Goal: Task Accomplishment & Management: Use online tool/utility

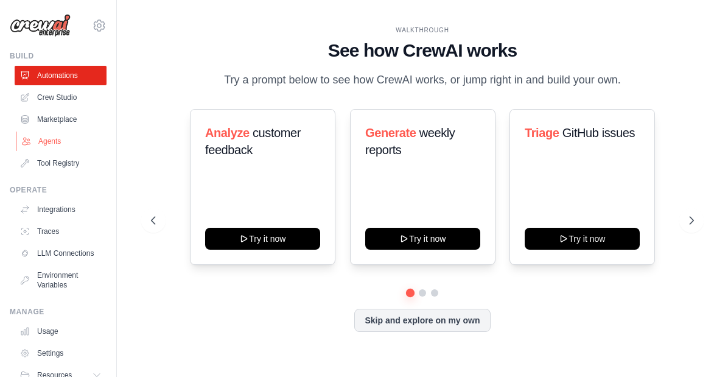
click at [37, 136] on link "Agents" at bounding box center [62, 140] width 92 height 19
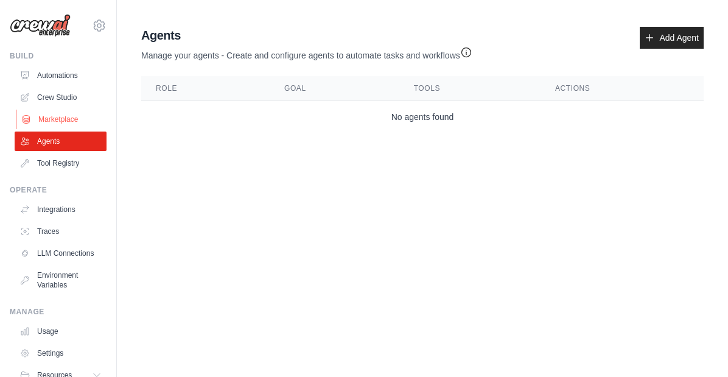
click at [56, 112] on link "Marketplace" at bounding box center [62, 119] width 92 height 19
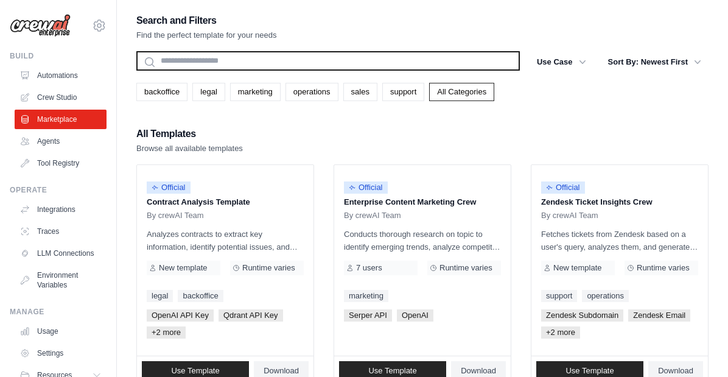
click at [230, 66] on input "text" at bounding box center [328, 60] width 384 height 19
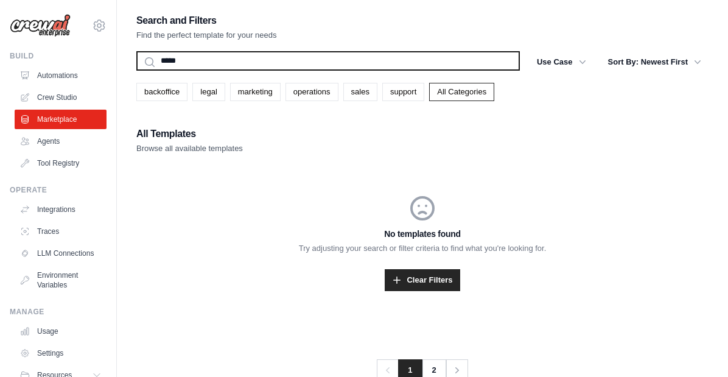
type input "*****"
click at [136, 70] on button "Search" at bounding box center [136, 70] width 1 height 1
drag, startPoint x: 187, startPoint y: 63, endPoint x: 135, endPoint y: 62, distance: 53.0
click at [135, 62] on div "Search and Filters Find the perfect template for your needs ***** Search Use Ca…" at bounding box center [422, 200] width 611 height 377
type input "*******"
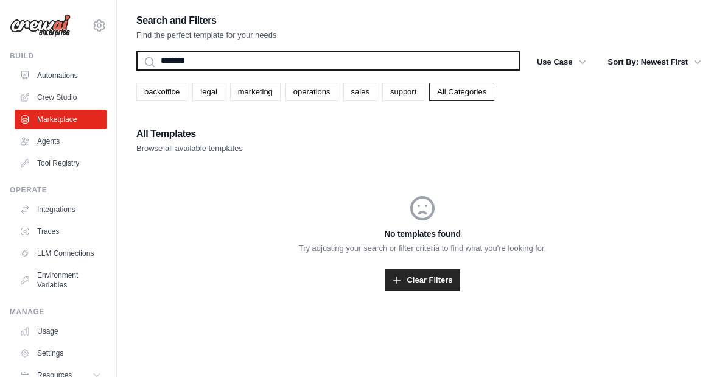
click at [136, 70] on button "Search" at bounding box center [136, 70] width 1 height 1
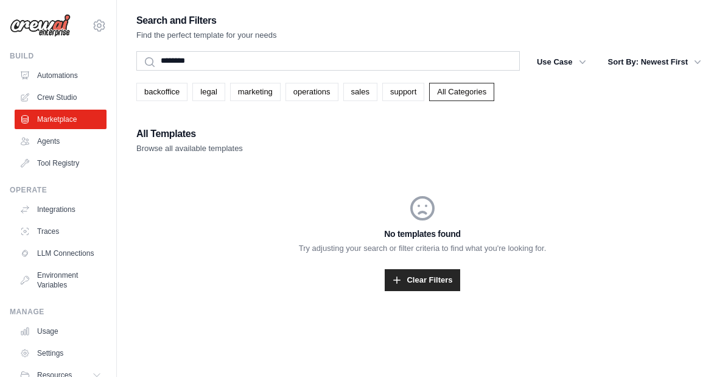
click at [211, 148] on p "Browse all available templates" at bounding box center [189, 148] width 107 height 12
click at [60, 252] on link "LLM Connections" at bounding box center [62, 252] width 92 height 19
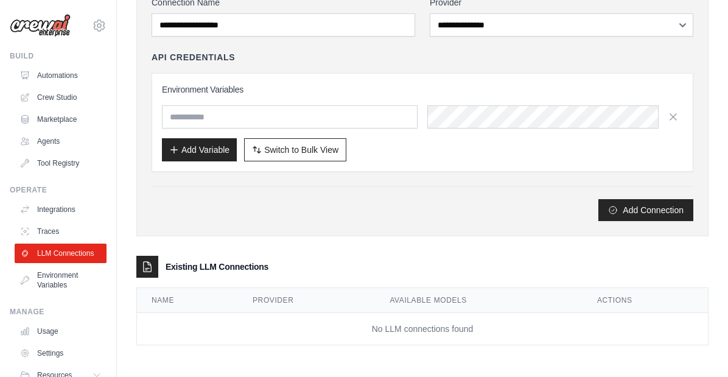
click at [52, 26] on img at bounding box center [40, 25] width 61 height 23
click at [42, 98] on link "Crew Studio" at bounding box center [62, 97] width 92 height 19
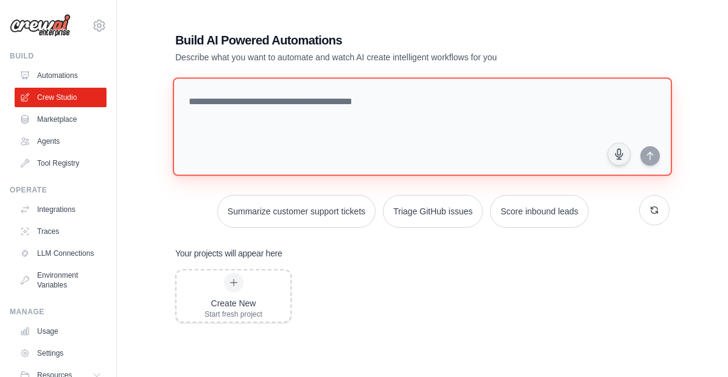
click at [266, 99] on textarea at bounding box center [422, 126] width 499 height 99
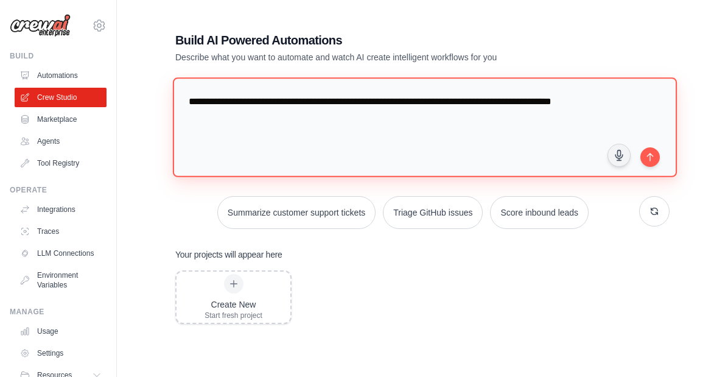
click at [502, 103] on textarea "**********" at bounding box center [425, 126] width 504 height 99
click at [514, 102] on textarea "**********" at bounding box center [425, 126] width 504 height 99
click at [478, 102] on textarea "**********" at bounding box center [425, 126] width 504 height 99
drag, startPoint x: 475, startPoint y: 102, endPoint x: 504, endPoint y: 103, distance: 29.2
click at [504, 103] on textarea "**********" at bounding box center [425, 126] width 504 height 99
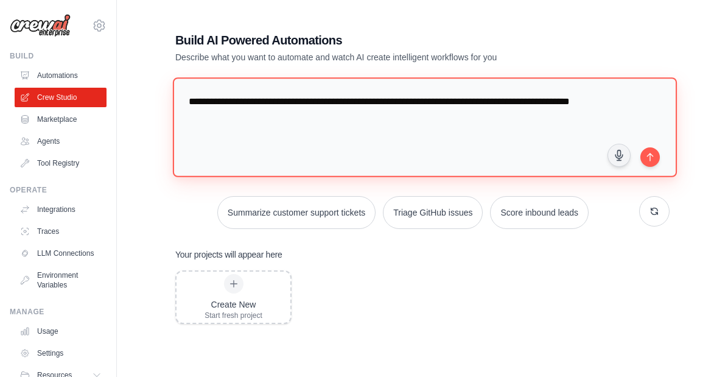
click at [493, 105] on textarea "**********" at bounding box center [425, 126] width 504 height 99
click at [523, 103] on textarea "**********" at bounding box center [425, 126] width 504 height 99
click at [321, 118] on textarea "**********" at bounding box center [425, 126] width 504 height 99
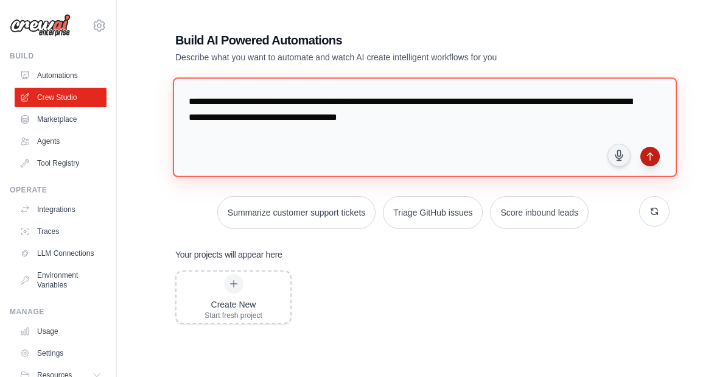
type textarea "**********"
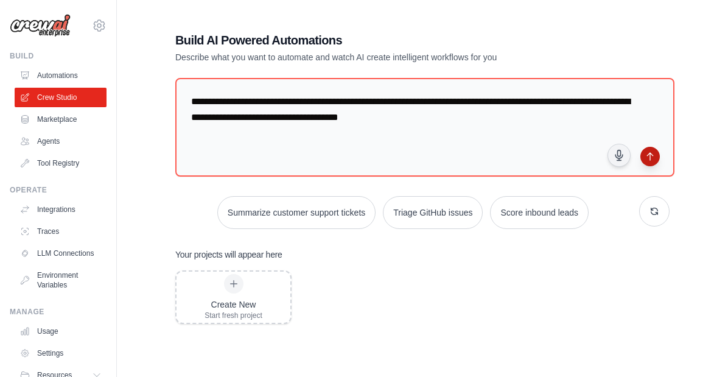
click at [653, 155] on icon "submit" at bounding box center [650, 157] width 10 height 10
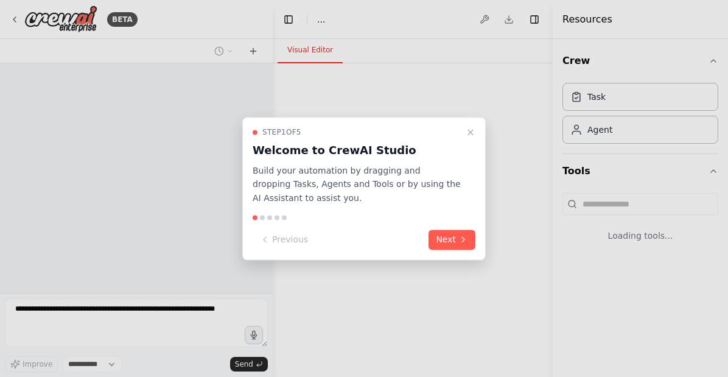
select select "****"
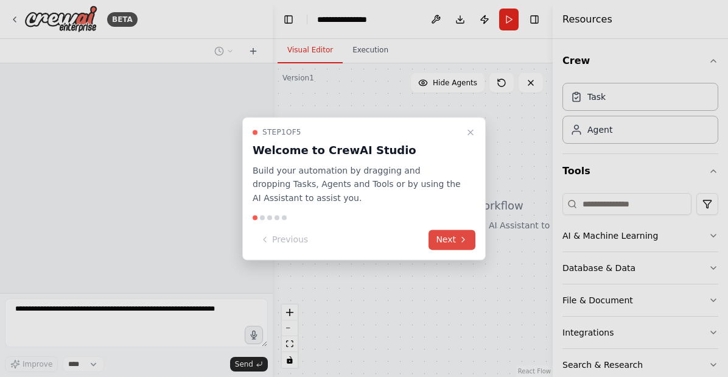
click at [451, 239] on button "Next" at bounding box center [452, 239] width 47 height 20
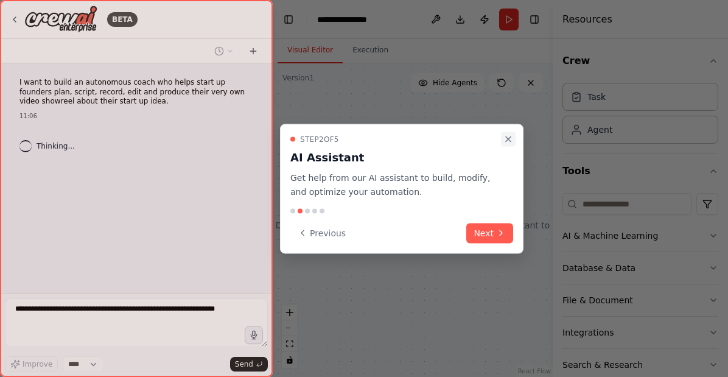
click at [510, 135] on icon "Close walkthrough" at bounding box center [508, 140] width 10 height 10
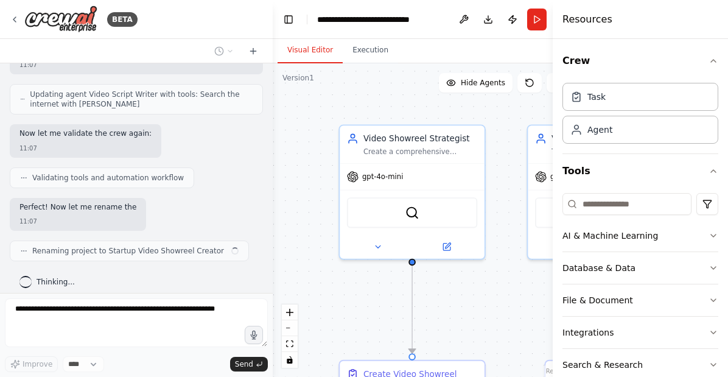
scroll to position [1017, 0]
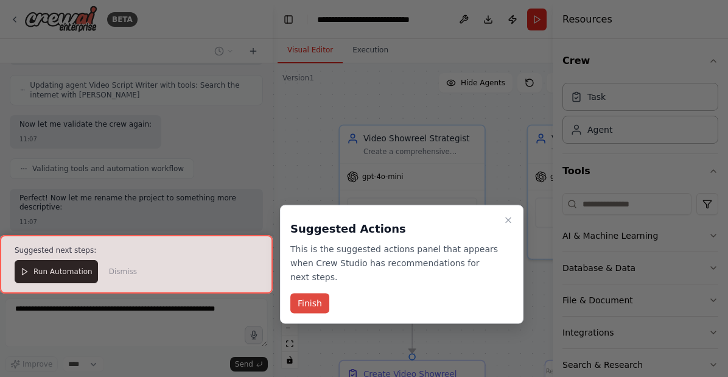
click at [307, 302] on button "Finish" at bounding box center [309, 303] width 39 height 20
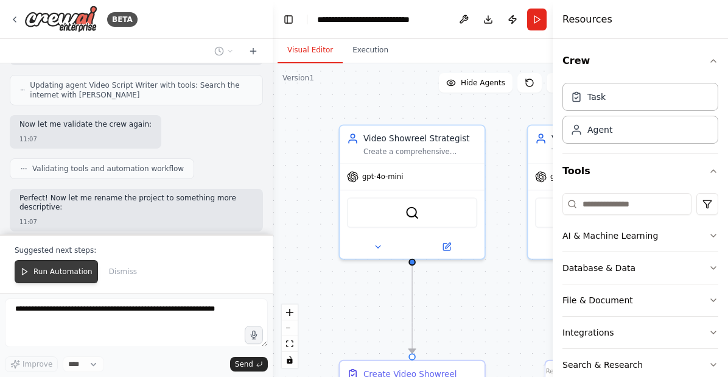
click at [57, 275] on span "Run Automation" at bounding box center [62, 272] width 59 height 10
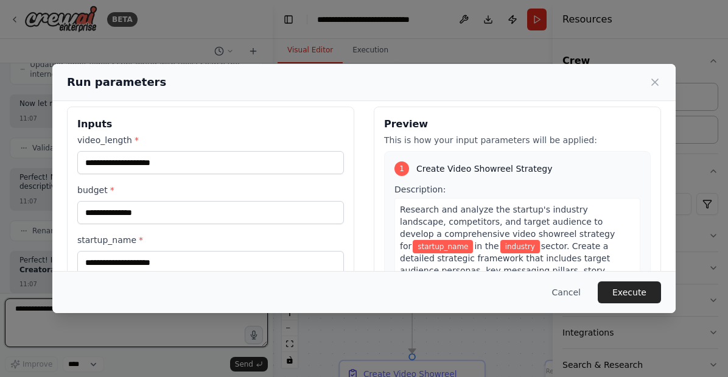
scroll to position [8, 0]
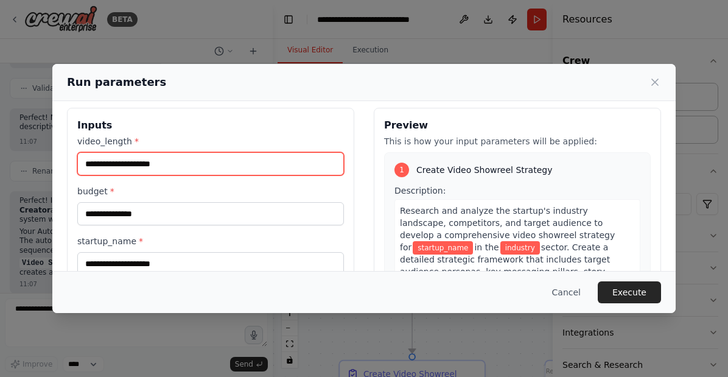
click at [153, 167] on input "video_length *" at bounding box center [210, 163] width 267 height 23
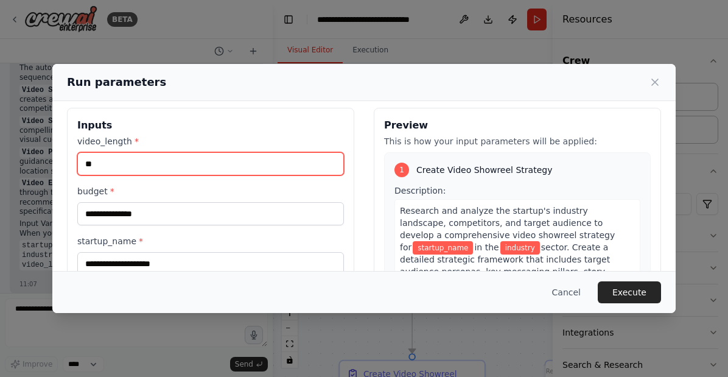
type input "*"
type input "********"
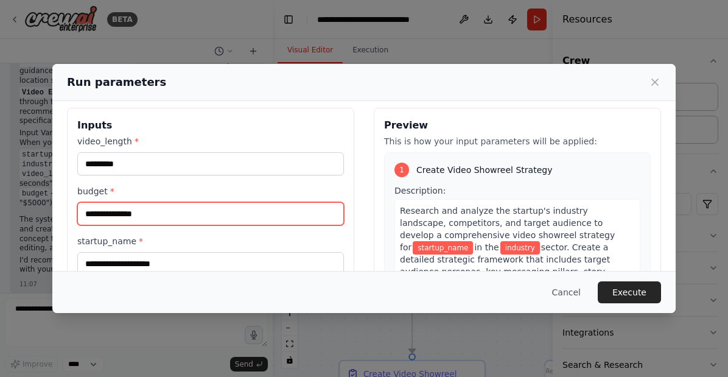
click at [169, 217] on input "budget *" at bounding box center [210, 213] width 267 height 23
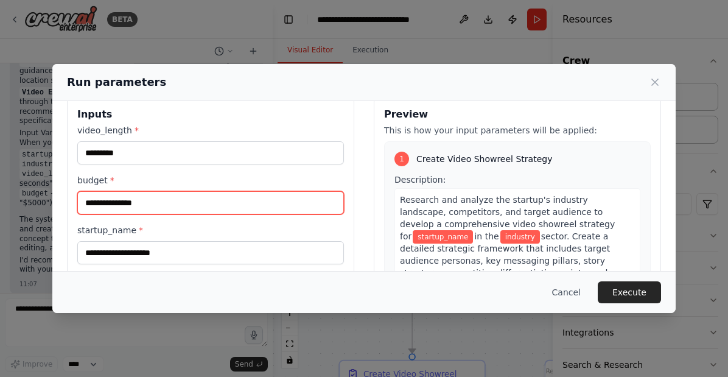
scroll to position [18, 0]
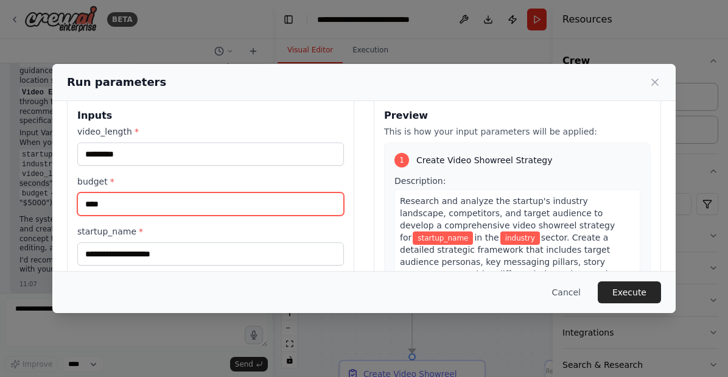
type input "****"
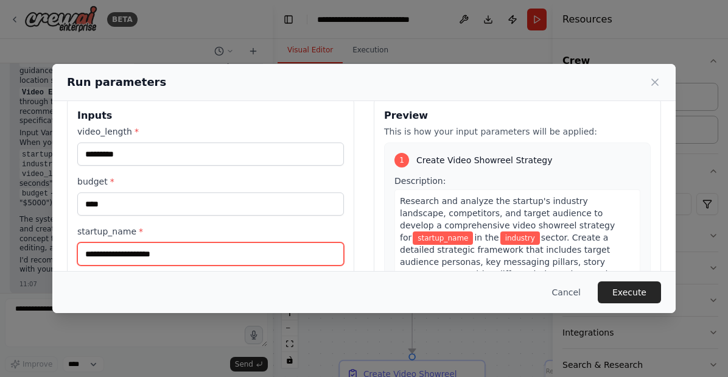
click at [175, 255] on input "startup_name *" at bounding box center [210, 253] width 267 height 23
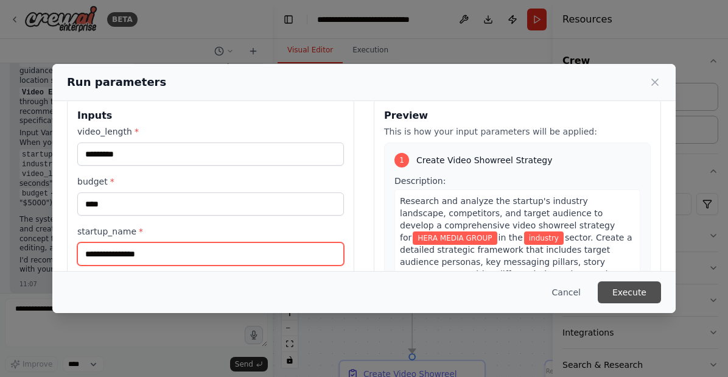
type input "**********"
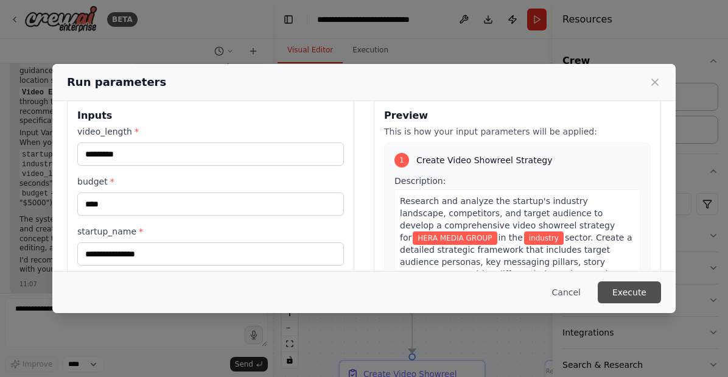
click at [618, 290] on button "Execute" at bounding box center [629, 292] width 63 height 22
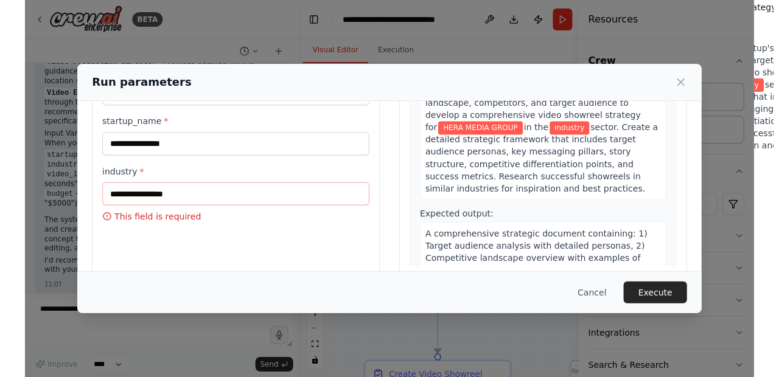
scroll to position [135, 0]
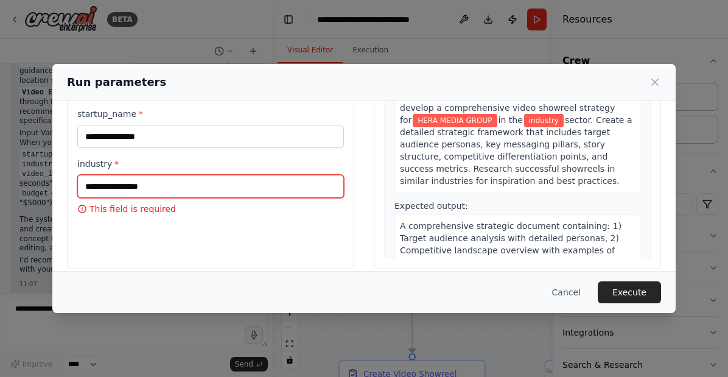
click at [207, 189] on input "industry *" at bounding box center [210, 186] width 267 height 23
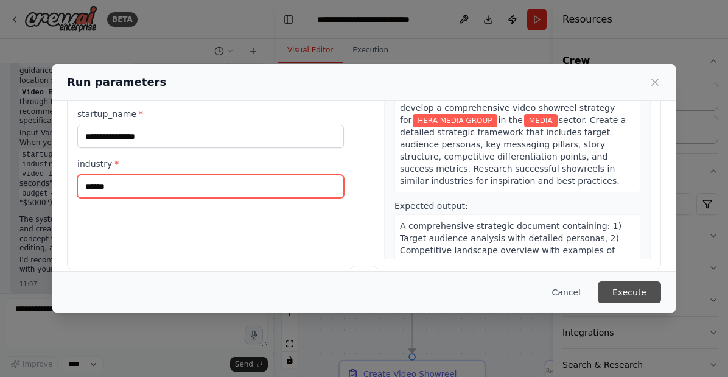
type input "*****"
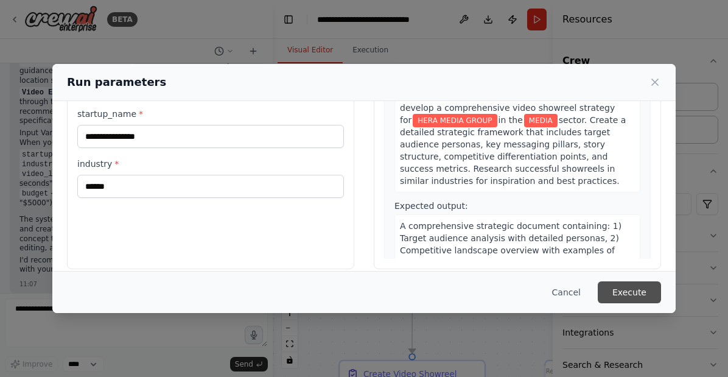
click at [622, 288] on button "Execute" at bounding box center [629, 292] width 63 height 22
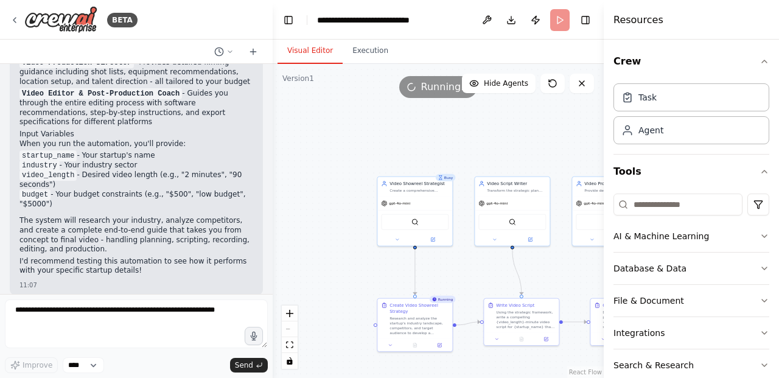
scroll to position [1359, 0]
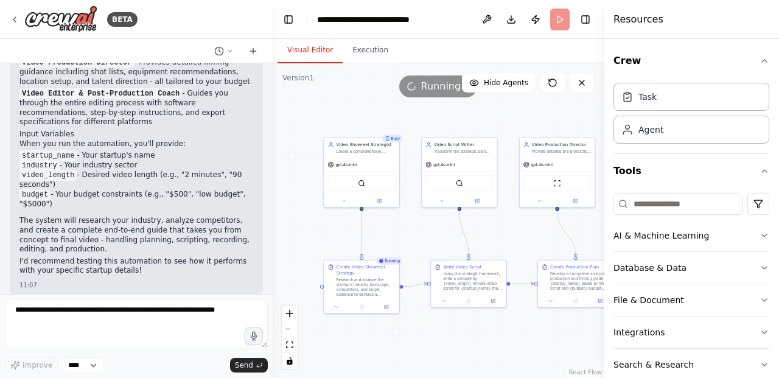
drag, startPoint x: 339, startPoint y: 152, endPoint x: 285, endPoint y: 114, distance: 65.9
click at [285, 114] on div ".deletable-edge-delete-btn { width: 20px; height: 20px; border: 0px solid #ffff…" at bounding box center [438, 220] width 331 height 315
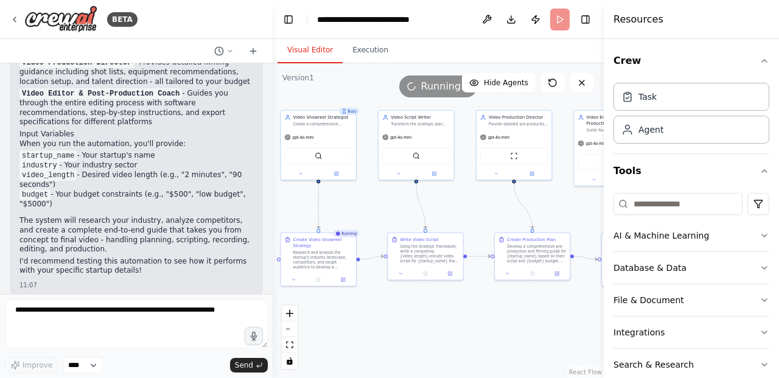
drag, startPoint x: 533, startPoint y: 339, endPoint x: 489, endPoint y: 312, distance: 51.4
click at [489, 312] on div ".deletable-edge-delete-btn { width: 20px; height: 20px; border: 0px solid #ffff…" at bounding box center [438, 220] width 331 height 315
click at [727, 56] on icon "button" at bounding box center [765, 61] width 10 height 10
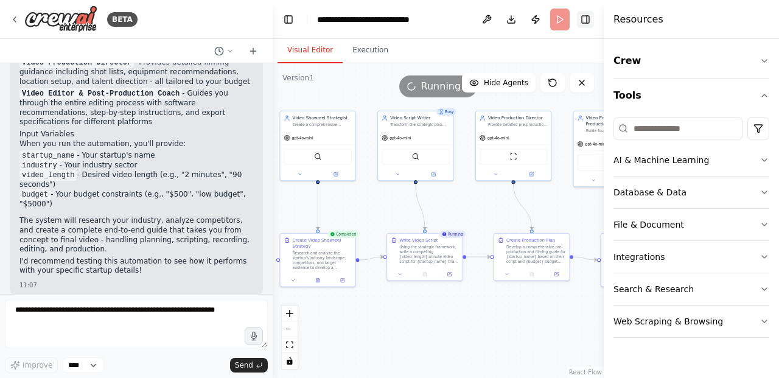
click at [584, 19] on button "Toggle Right Sidebar" at bounding box center [585, 19] width 17 height 17
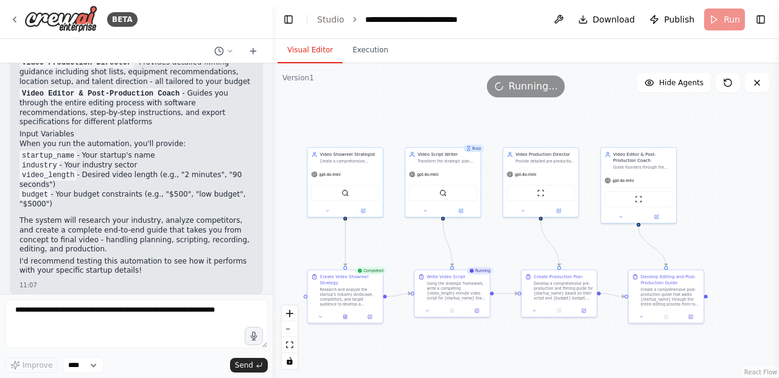
drag, startPoint x: 688, startPoint y: 176, endPoint x: 715, endPoint y: 212, distance: 45.7
click at [715, 212] on div ".deletable-edge-delete-btn { width: 20px; height: 20px; border: 0px solid #ffff…" at bounding box center [526, 220] width 506 height 315
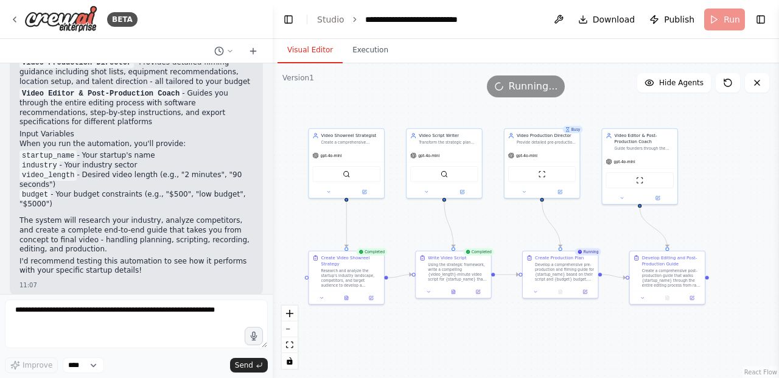
drag, startPoint x: 715, startPoint y: 212, endPoint x: 716, endPoint y: 194, distance: 18.9
click at [716, 194] on div ".deletable-edge-delete-btn { width: 20px; height: 20px; border: 0px solid #ffff…" at bounding box center [526, 220] width 506 height 315
click at [457, 274] on div "Using the strategic framework, write a compelling {video_length}-minute video s…" at bounding box center [457, 270] width 59 height 19
click at [444, 275] on div "Using the strategic framework, write a compelling {video_length}-minute video s…" at bounding box center [457, 270] width 59 height 19
click at [440, 318] on div ".deletable-edge-delete-btn { width: 20px; height: 20px; border: 0px solid #ffff…" at bounding box center [526, 220] width 506 height 315
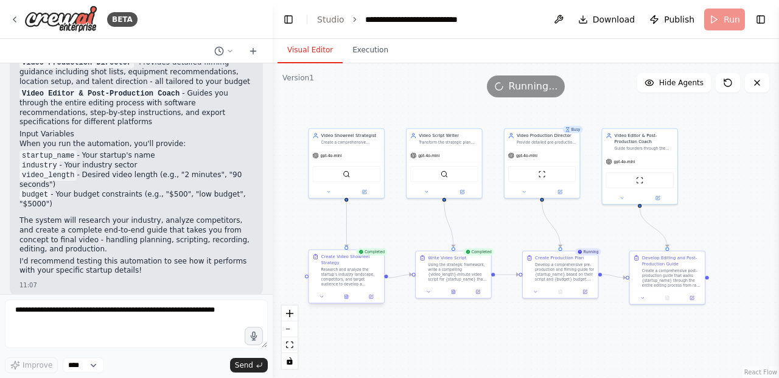
click at [323, 301] on div at bounding box center [346, 296] width 75 height 13
click at [323, 299] on button at bounding box center [322, 296] width 21 height 7
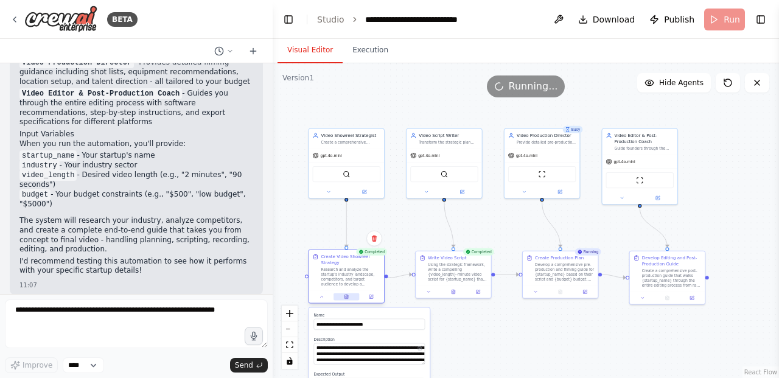
click at [348, 297] on icon at bounding box center [346, 297] width 3 height 4
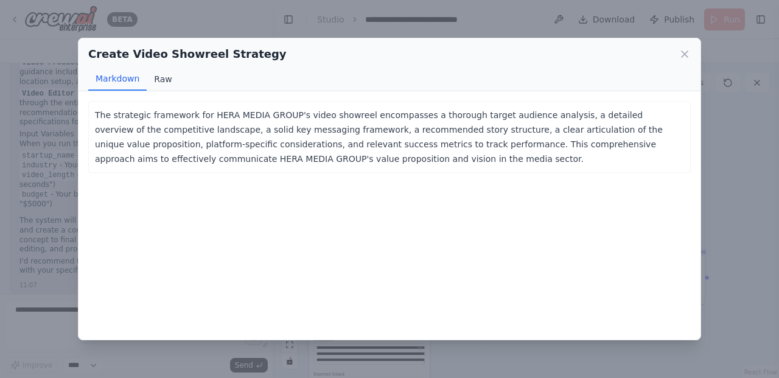
click at [164, 80] on button "Raw" at bounding box center [163, 79] width 32 height 23
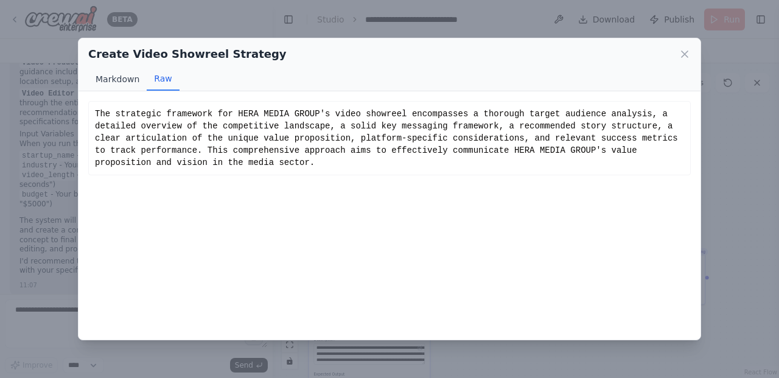
click at [114, 85] on button "Markdown" at bounding box center [117, 79] width 58 height 23
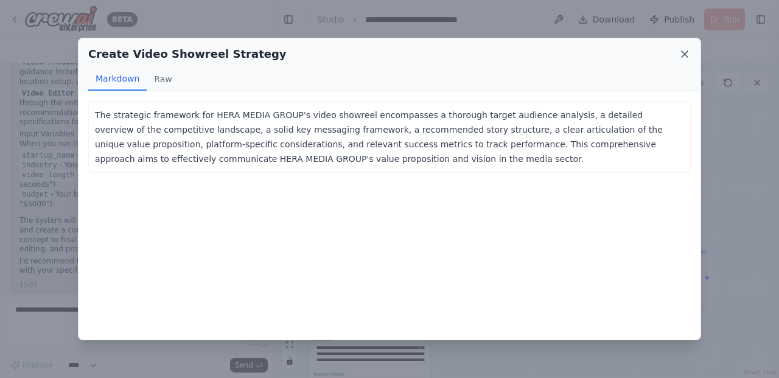
click at [684, 50] on icon at bounding box center [685, 54] width 12 height 12
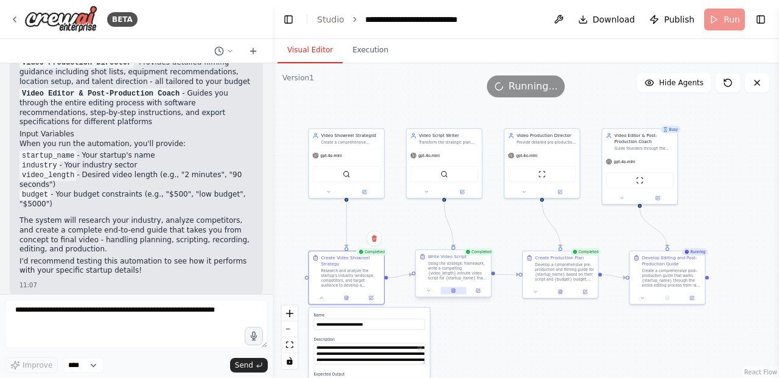
click at [451, 291] on icon at bounding box center [453, 290] width 5 height 5
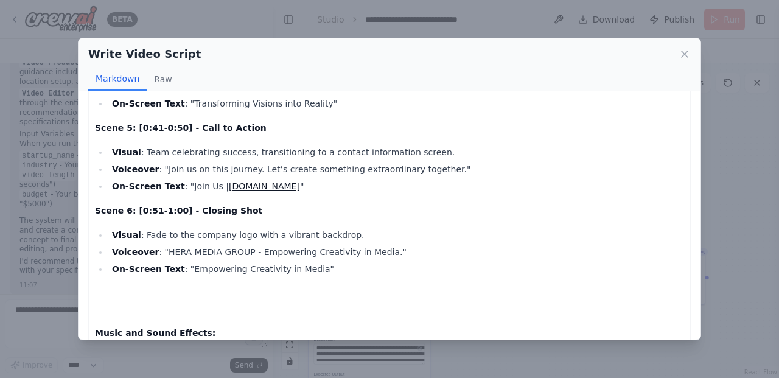
scroll to position [422, 0]
click at [685, 54] on icon at bounding box center [685, 54] width 6 height 6
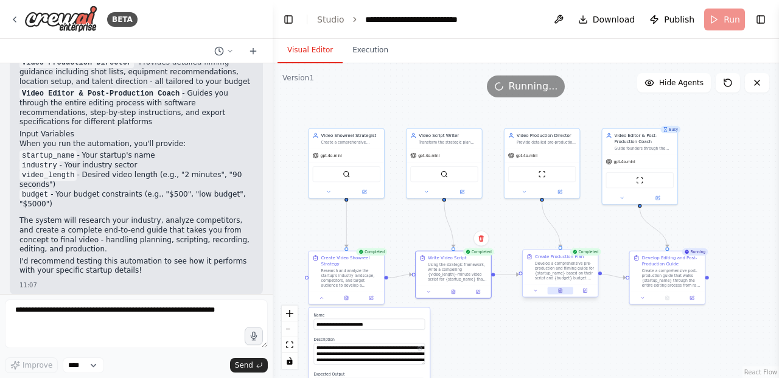
click at [563, 293] on button at bounding box center [560, 290] width 26 height 7
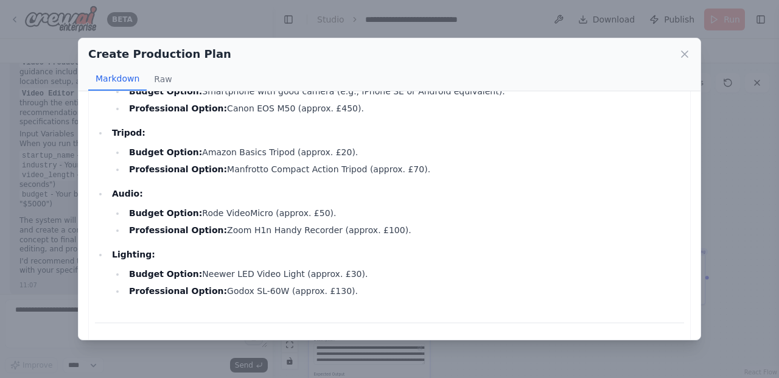
scroll to position [373, 0]
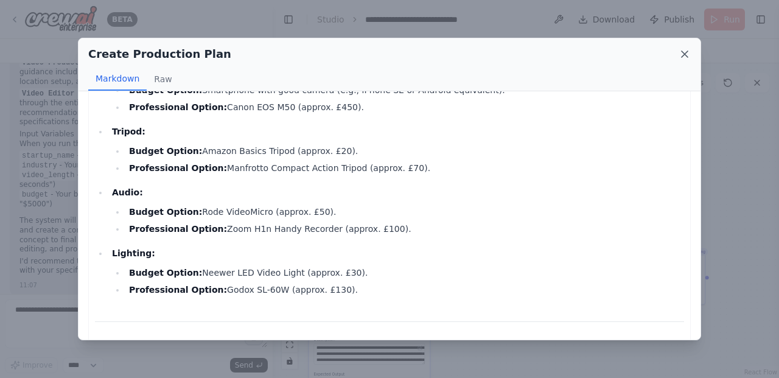
click at [687, 51] on icon at bounding box center [685, 54] width 12 height 12
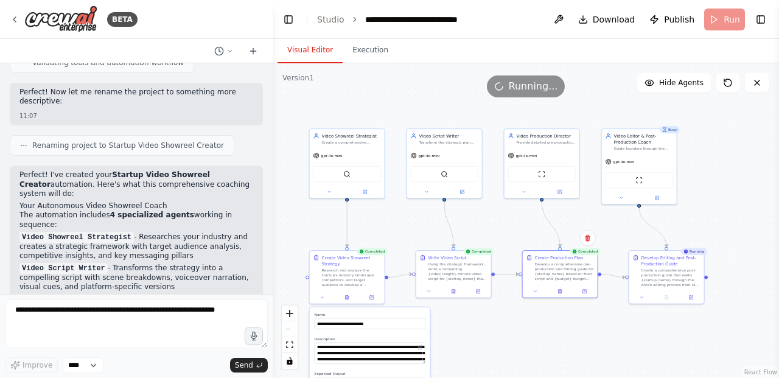
scroll to position [1025, 0]
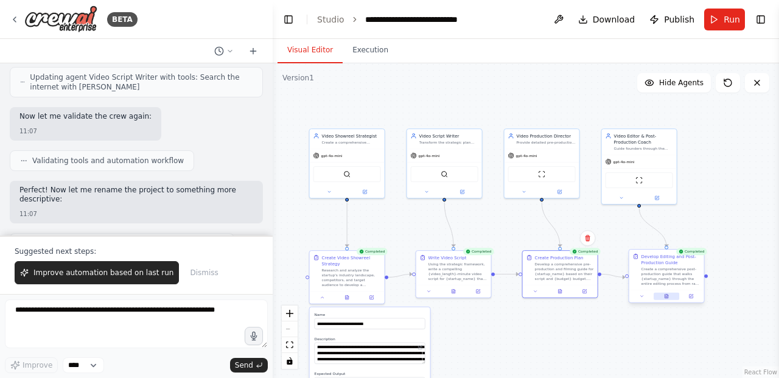
click at [667, 295] on icon at bounding box center [667, 294] width 1 height 1
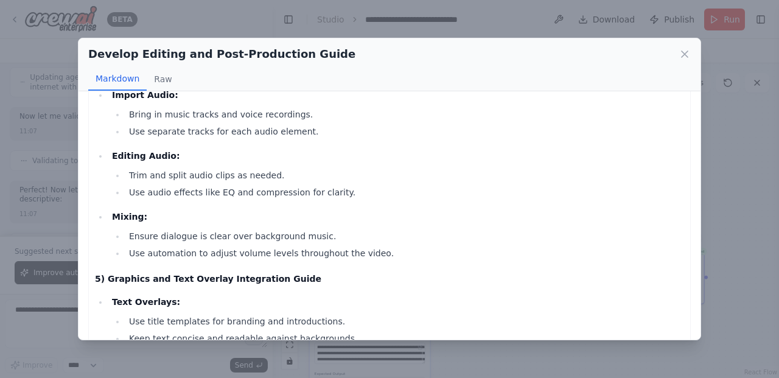
scroll to position [1099, 0]
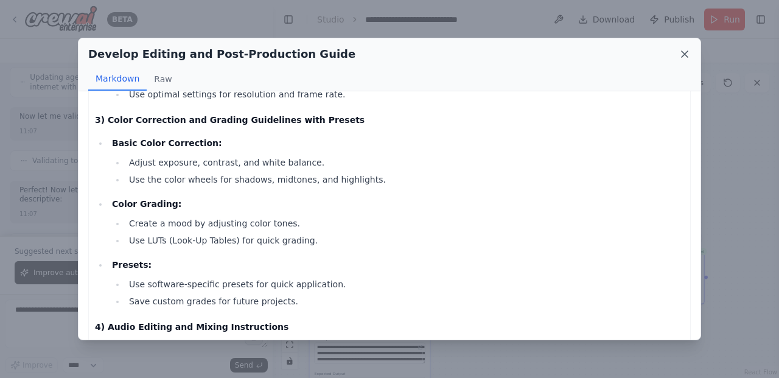
click at [684, 53] on icon at bounding box center [685, 54] width 6 height 6
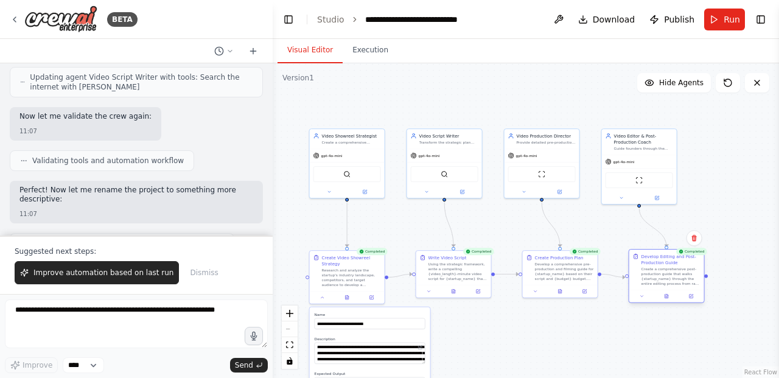
click at [691, 280] on div "Create a comprehensive post-production guide that walks {startup_name} through …" at bounding box center [671, 276] width 59 height 19
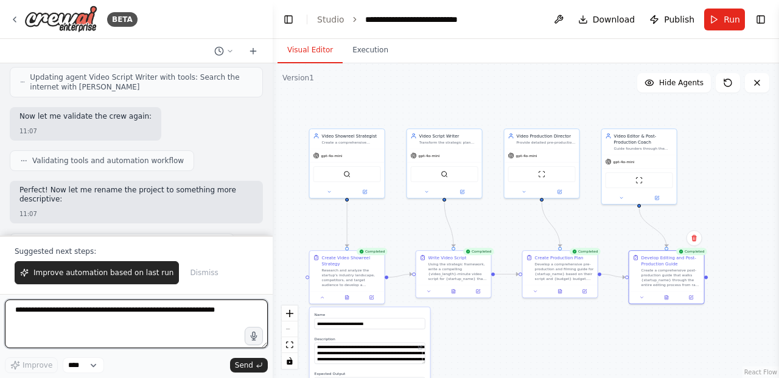
click at [77, 324] on textarea at bounding box center [136, 323] width 263 height 49
type textarea "**********"
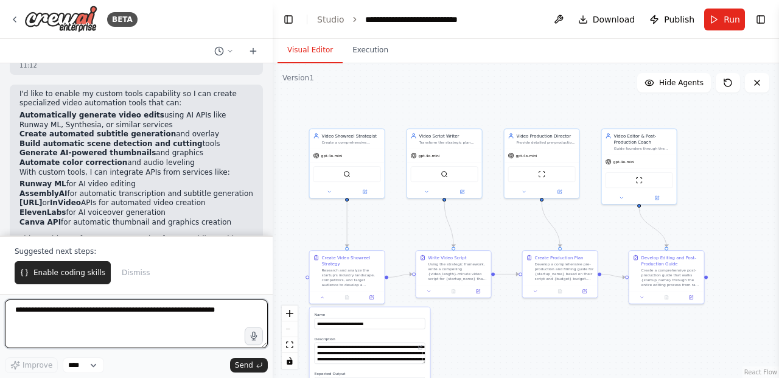
scroll to position [1924, 0]
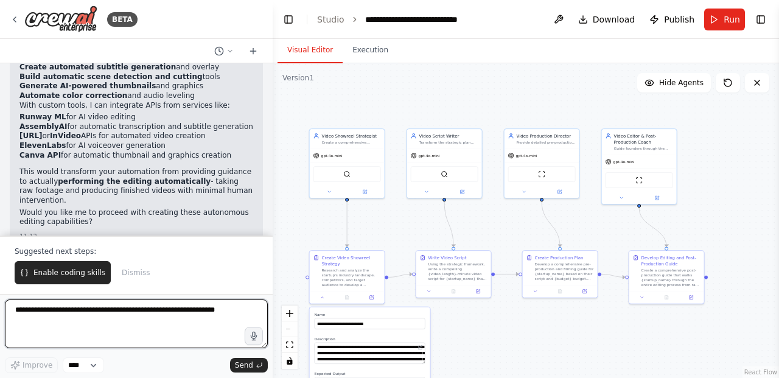
click at [154, 317] on textarea at bounding box center [136, 323] width 263 height 49
type textarea "**********"
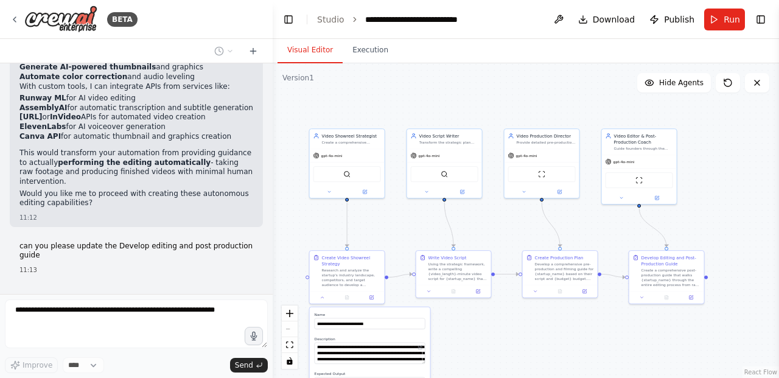
scroll to position [1941, 0]
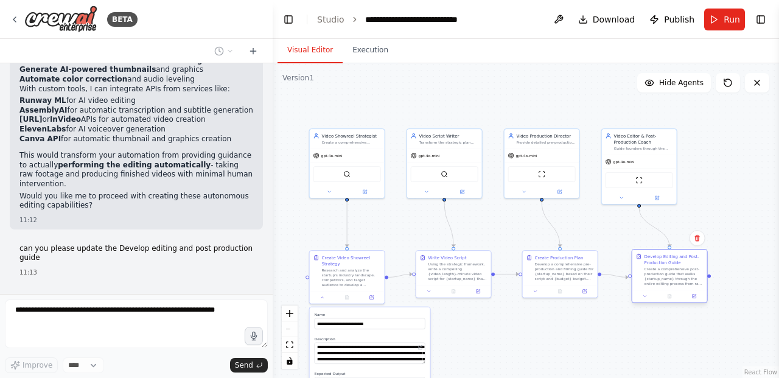
click at [669, 300] on div at bounding box center [669, 296] width 75 height 13
click at [645, 331] on div ".deletable-edge-delete-btn { width: 20px; height: 20px; border: 0px solid #ffff…" at bounding box center [526, 220] width 506 height 315
click at [695, 294] on icon at bounding box center [694, 296] width 5 height 5
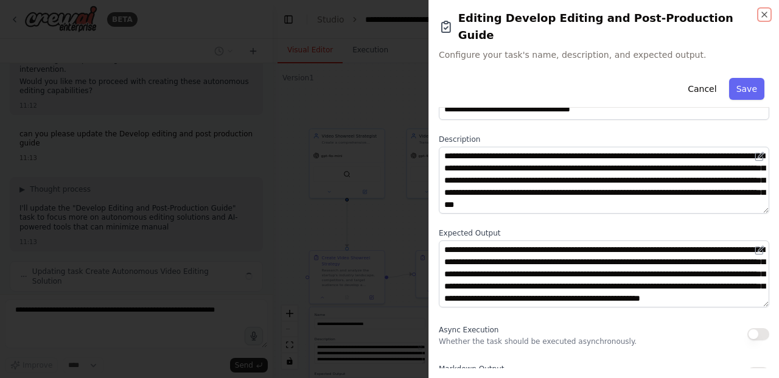
scroll to position [2064, 0]
type input "**********"
type textarea "**********"
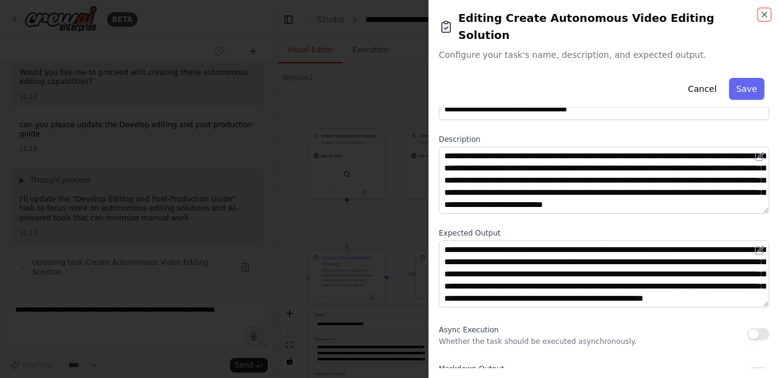
scroll to position [37, 0]
click at [727, 9] on div "**********" at bounding box center [604, 189] width 351 height 378
click at [727, 14] on icon "button" at bounding box center [764, 14] width 5 height 5
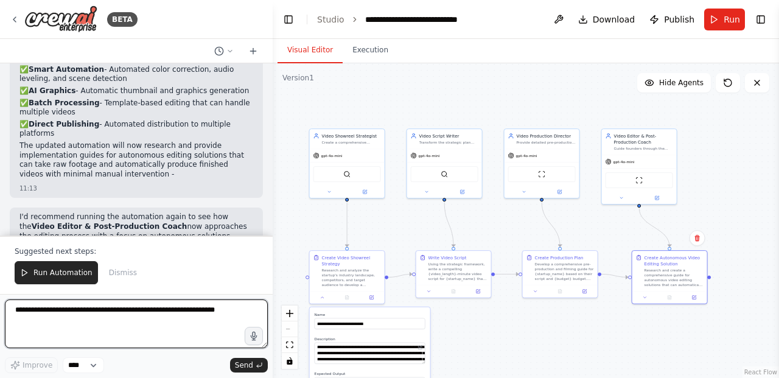
scroll to position [2434, 0]
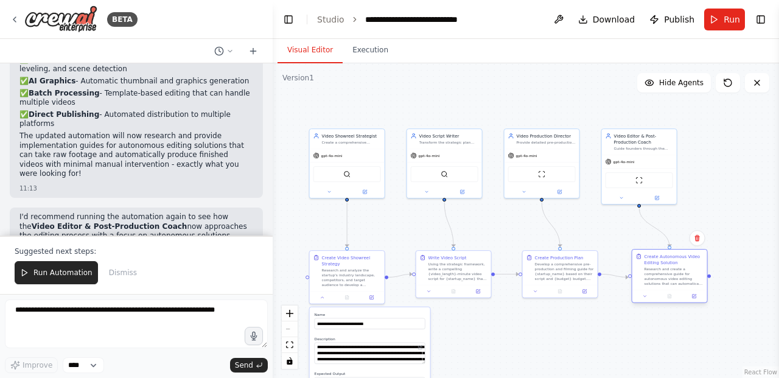
click at [672, 276] on div "Research and create a comprehensive guide for autonomous video editing solution…" at bounding box center [674, 276] width 59 height 19
click at [24, 272] on icon at bounding box center [24, 272] width 9 height 9
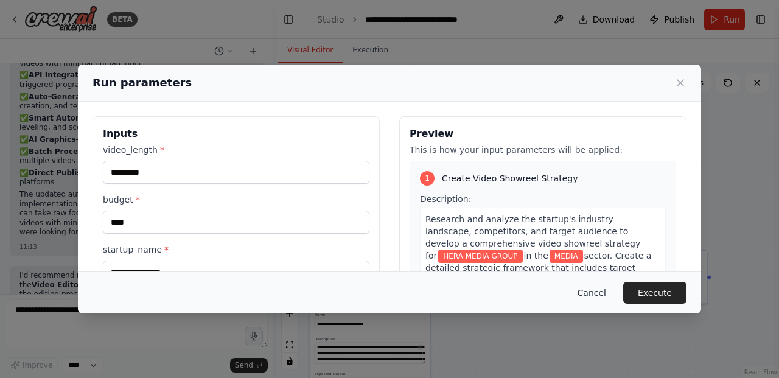
click at [590, 290] on button "Cancel" at bounding box center [592, 293] width 48 height 22
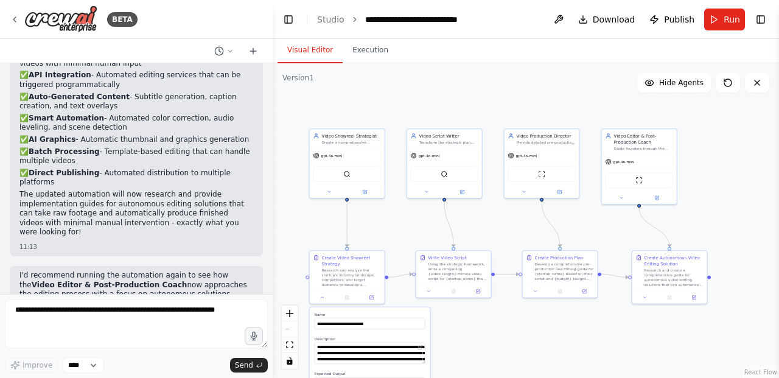
click at [81, 271] on p "I'd recommend running the automation again to see how the Video Editor & Post-P…" at bounding box center [136, 290] width 234 height 38
click at [63, 271] on p "I'd recommend running the automation again to see how the Video Editor & Post-P…" at bounding box center [136, 290] width 234 height 38
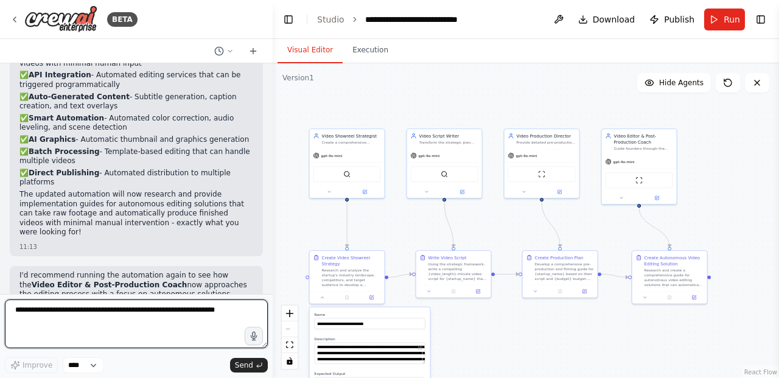
click at [111, 322] on textarea at bounding box center [136, 323] width 263 height 49
type textarea "**********"
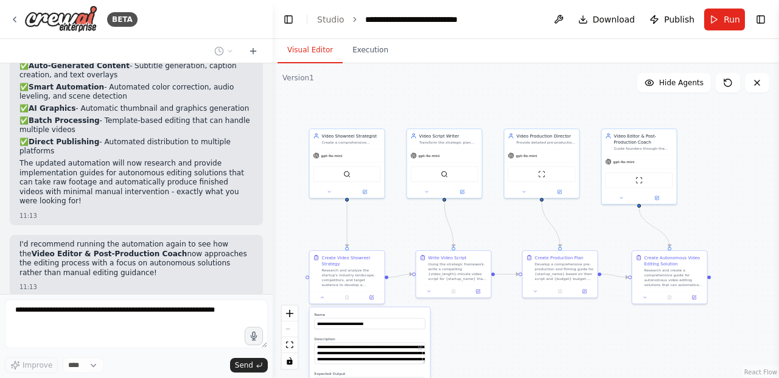
scroll to position [2450, 0]
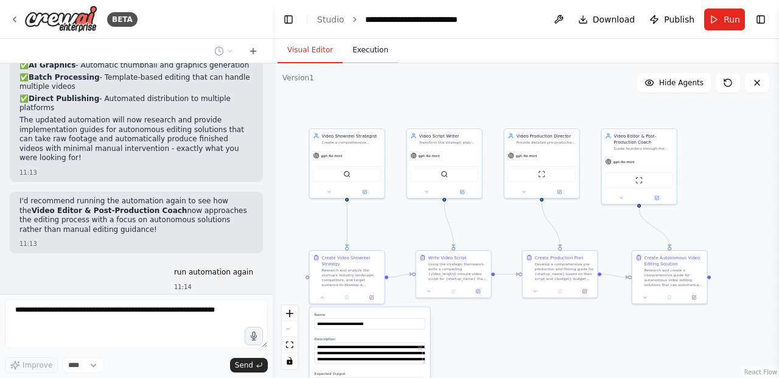
click at [364, 60] on button "Execution" at bounding box center [370, 51] width 55 height 26
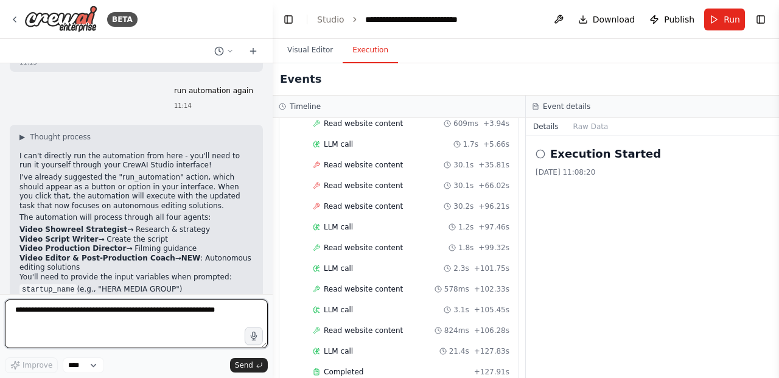
scroll to position [0, 0]
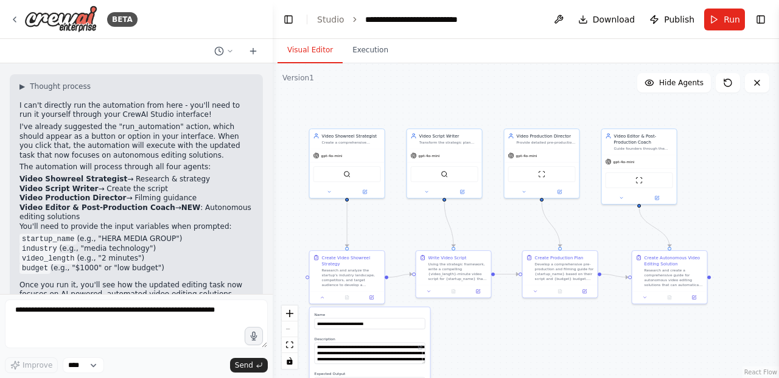
click at [314, 52] on button "Visual Editor" at bounding box center [310, 51] width 65 height 26
click at [727, 208] on div ".deletable-edge-delete-btn { width: 20px; height: 20px; border: 0px solid #ffff…" at bounding box center [526, 220] width 506 height 315
click at [669, 270] on div "Research and create a comprehensive guide for autonomous video editing solution…" at bounding box center [674, 276] width 59 height 19
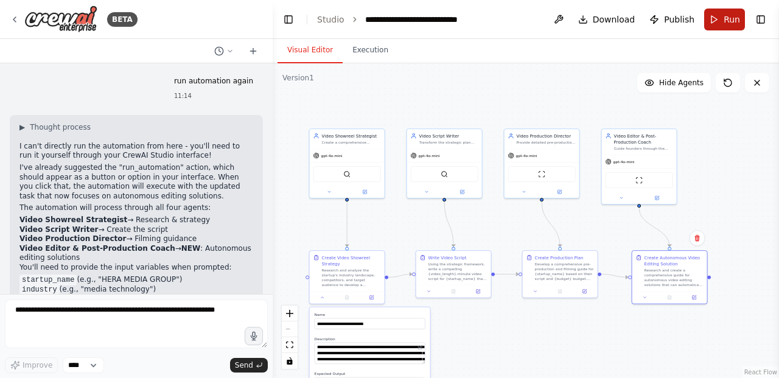
click at [727, 19] on span "Run" at bounding box center [732, 19] width 16 height 12
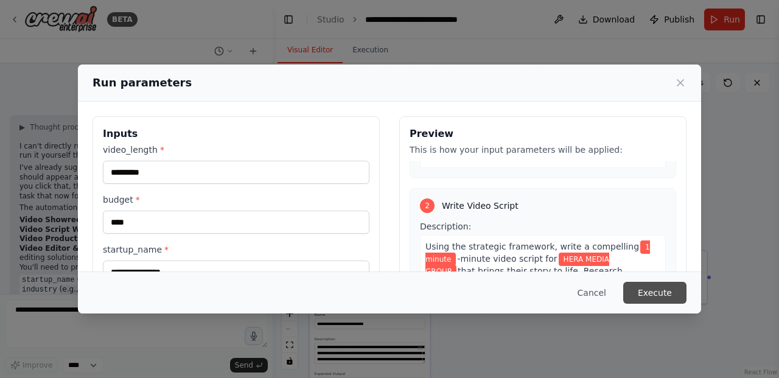
click at [654, 290] on button "Execute" at bounding box center [654, 293] width 63 height 22
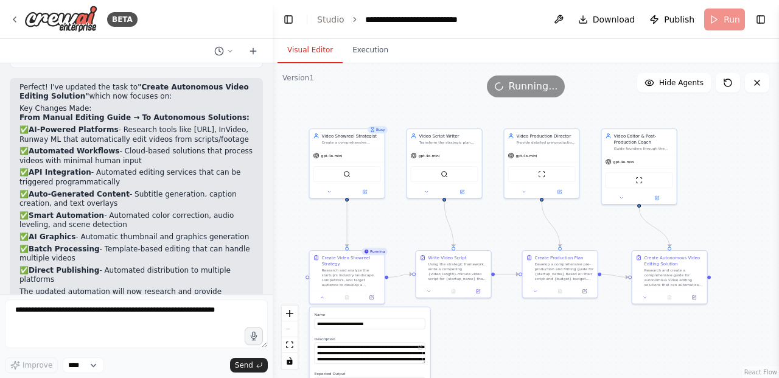
scroll to position [2682, 0]
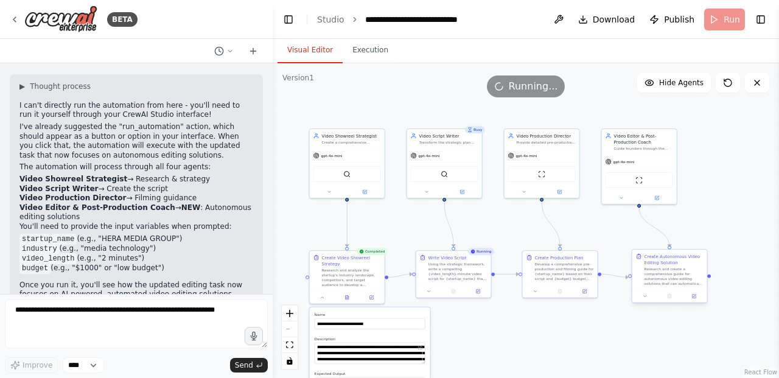
click at [676, 285] on div "Research and create a comprehensive guide for autonomous video editing solution…" at bounding box center [674, 276] width 59 height 19
click at [457, 360] on div ".deletable-edge-delete-btn { width: 20px; height: 20px; border: 0px solid #ffff…" at bounding box center [526, 220] width 506 height 315
click at [316, 279] on div "Create Video Showreel Strategy Research and analyze the startup's industry land…" at bounding box center [348, 269] width 68 height 33
click at [322, 279] on div "Research and analyze the startup's industry landscape, competitors, and target …" at bounding box center [351, 276] width 59 height 19
click at [596, 369] on div ".deletable-edge-delete-btn { width: 20px; height: 20px; border: 0px solid #ffff…" at bounding box center [526, 220] width 506 height 315
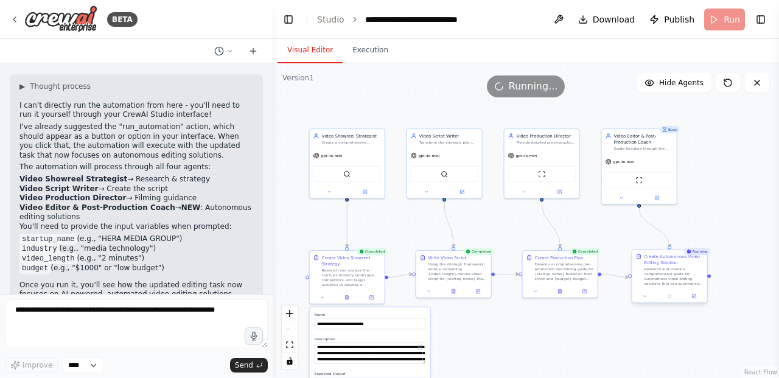
click at [662, 273] on div "Research and create a comprehensive guide for autonomous video editing solution…" at bounding box center [674, 276] width 59 height 19
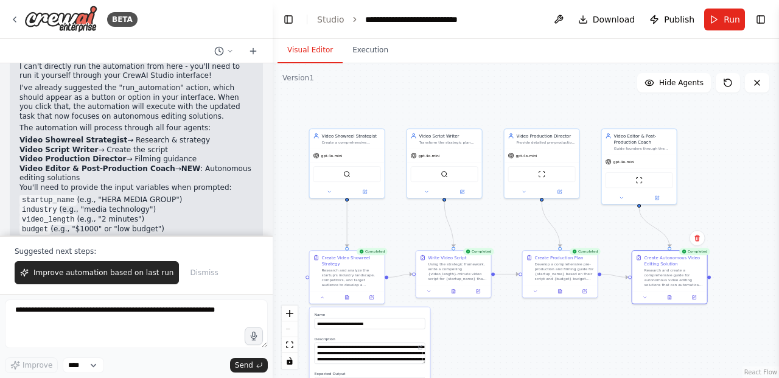
scroll to position [2741, 0]
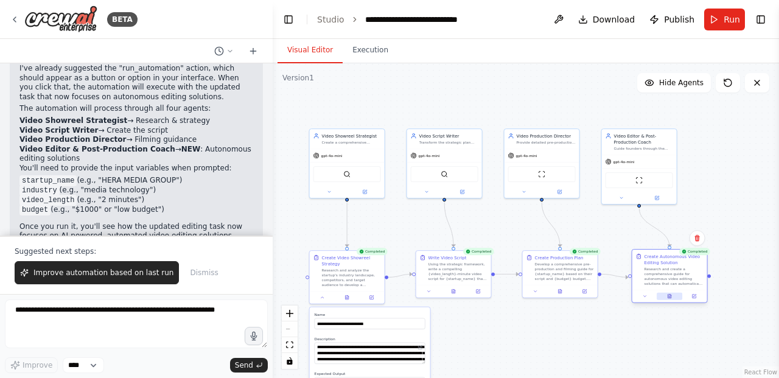
click at [671, 299] on button at bounding box center [670, 296] width 26 height 7
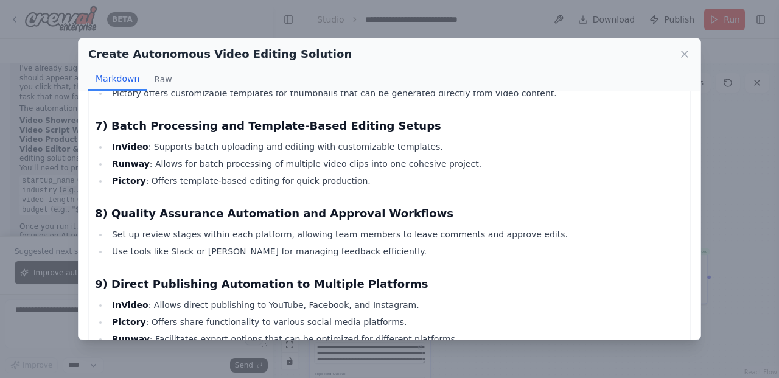
scroll to position [878, 0]
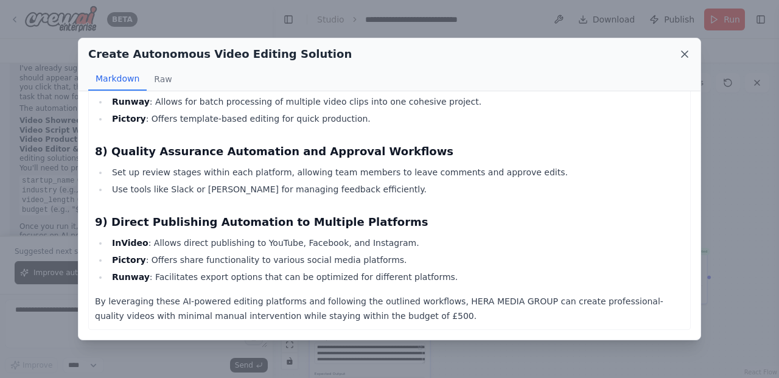
click at [681, 54] on icon at bounding box center [685, 54] width 12 height 12
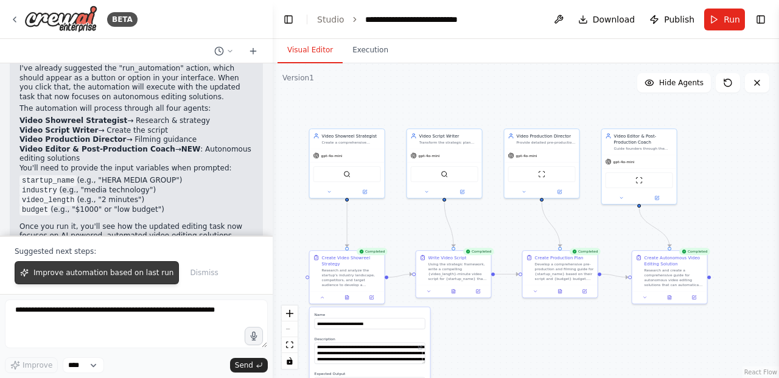
click at [134, 273] on span "Improve automation based on last run" at bounding box center [103, 273] width 140 height 10
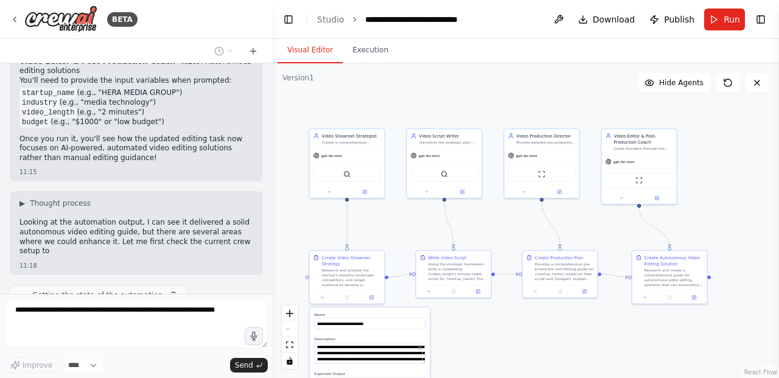
scroll to position [2837, 0]
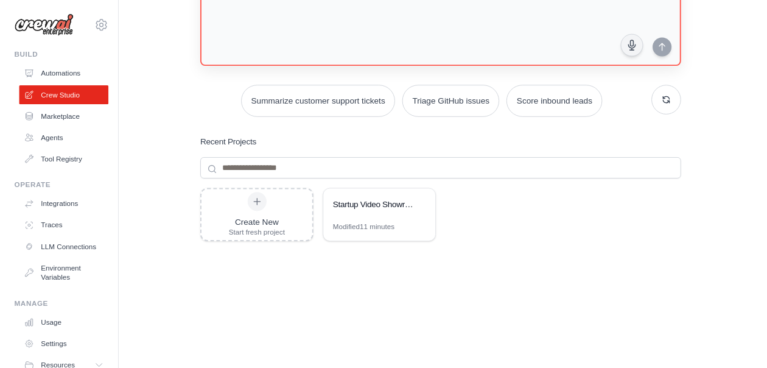
scroll to position [149, 0]
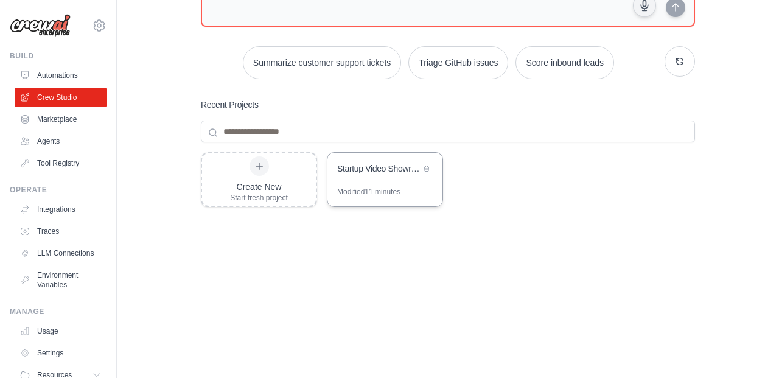
click at [406, 170] on div "Startup Video Showreel Creator" at bounding box center [378, 169] width 83 height 12
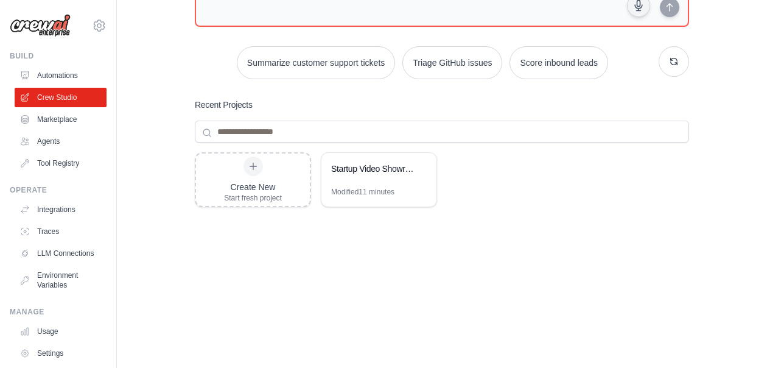
scroll to position [0, 0]
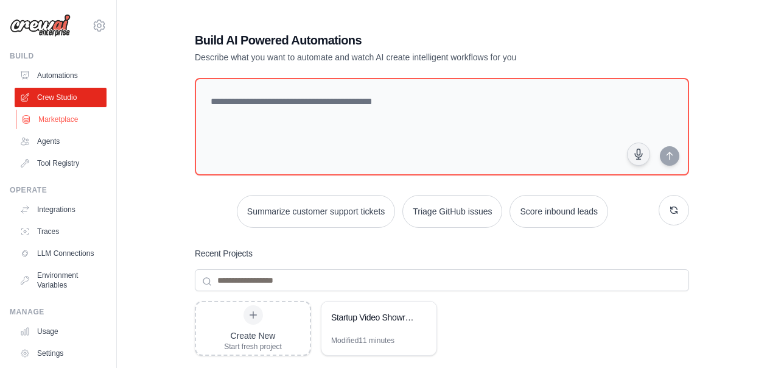
click at [62, 123] on link "Marketplace" at bounding box center [62, 119] width 92 height 19
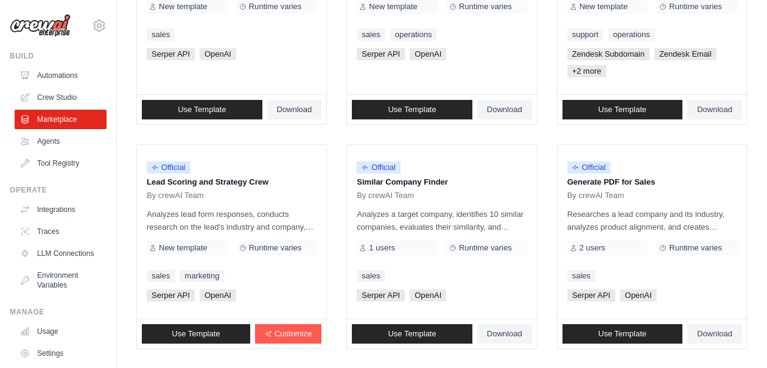
scroll to position [794, 0]
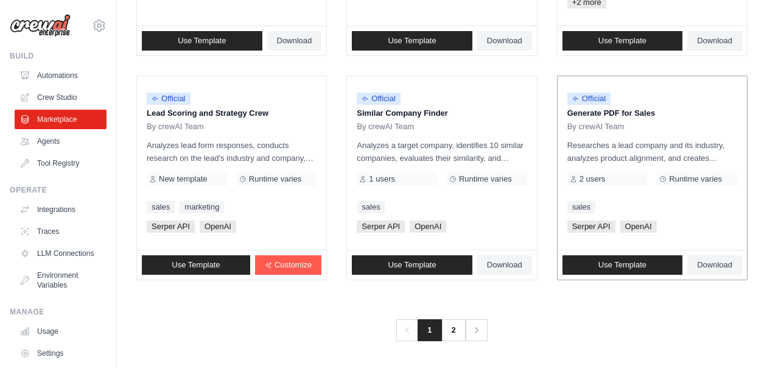
click at [584, 178] on span "2 users" at bounding box center [593, 179] width 26 height 10
click at [453, 331] on link "2" at bounding box center [455, 330] width 24 height 22
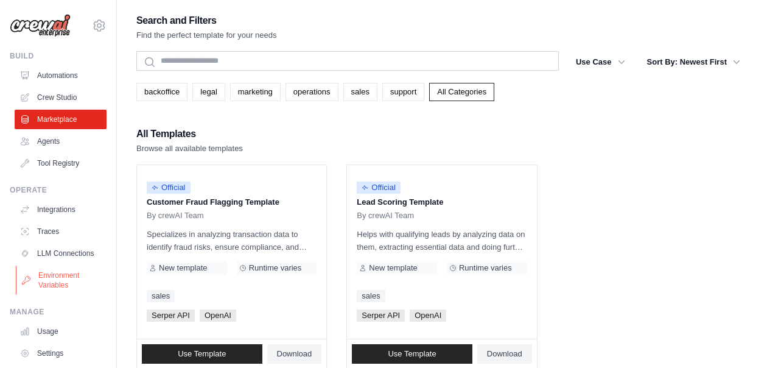
scroll to position [60, 0]
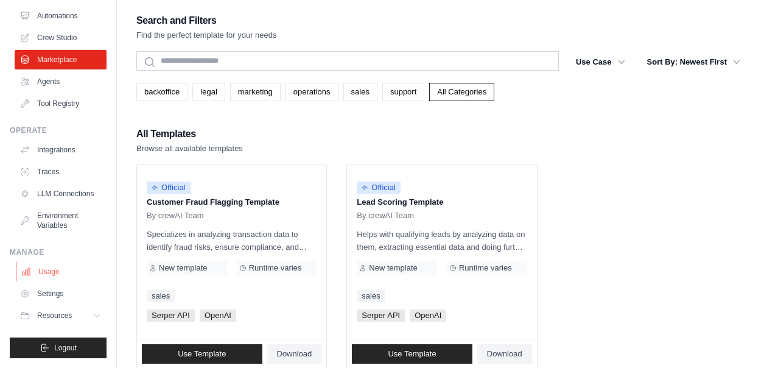
click at [38, 271] on link "Usage" at bounding box center [62, 271] width 92 height 19
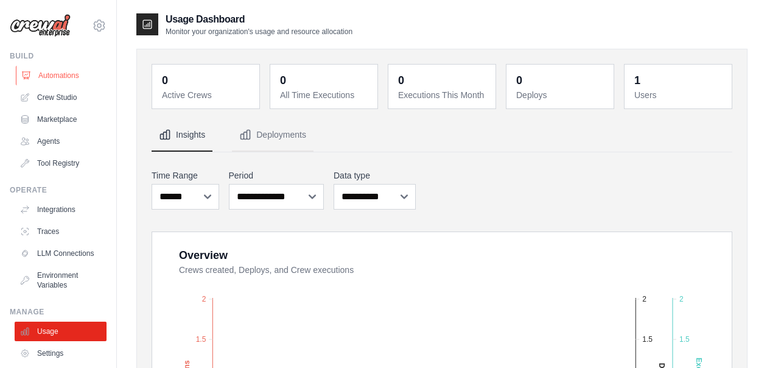
click at [58, 72] on link "Automations" at bounding box center [62, 75] width 92 height 19
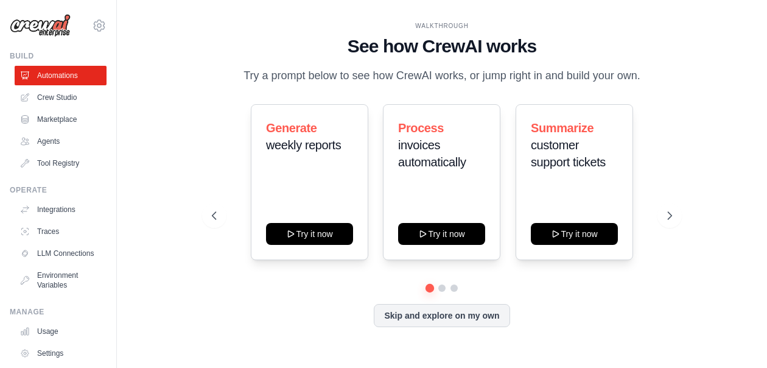
click at [43, 24] on img at bounding box center [40, 25] width 61 height 23
click at [26, 27] on img at bounding box center [40, 25] width 61 height 23
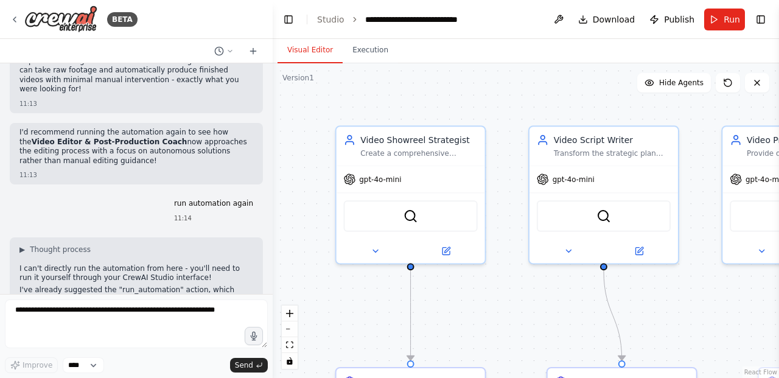
scroll to position [2534, 0]
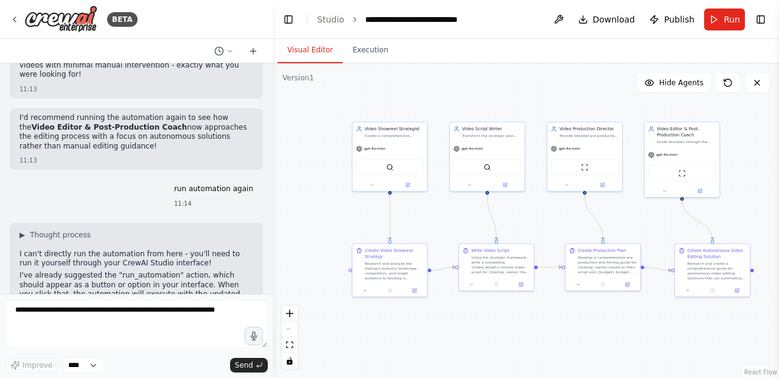
drag, startPoint x: 668, startPoint y: 331, endPoint x: 590, endPoint y: 346, distance: 79.9
click at [590, 346] on div ".deletable-edge-delete-btn { width: 20px; height: 20px; border: 0px solid #ffff…" at bounding box center [526, 220] width 506 height 315
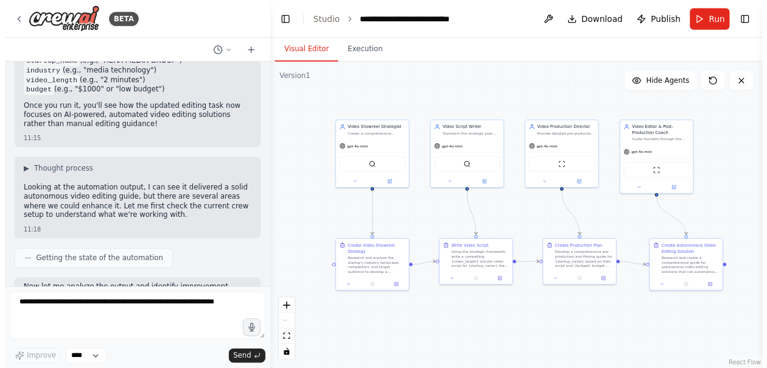
scroll to position [3248, 0]
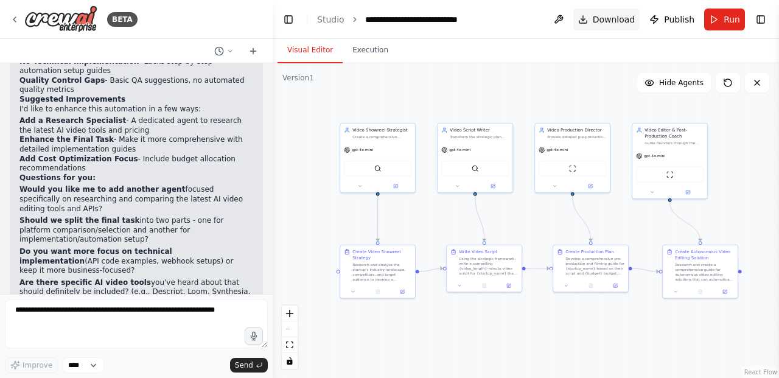
click at [593, 15] on button "Download" at bounding box center [606, 20] width 67 height 22
click at [676, 19] on span "Publish" at bounding box center [679, 19] width 30 height 12
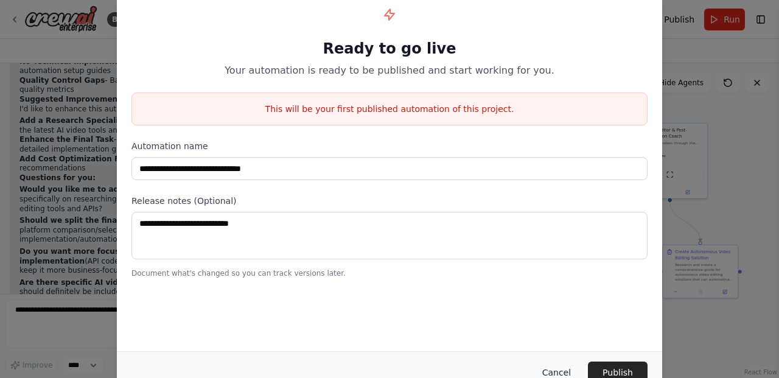
click at [559, 371] on button "Cancel" at bounding box center [557, 373] width 48 height 22
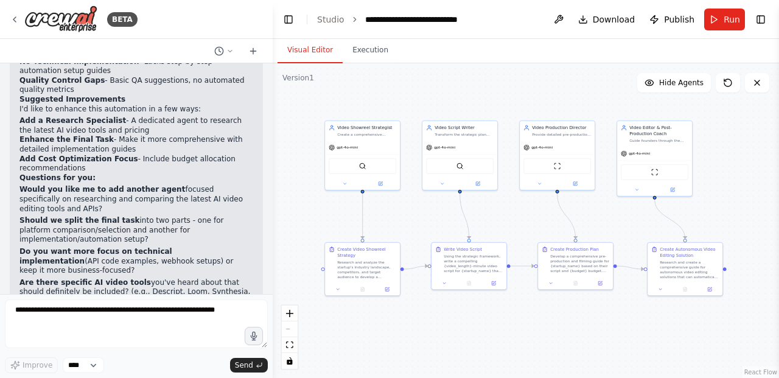
drag, startPoint x: 743, startPoint y: 175, endPoint x: 727, endPoint y: 175, distance: 15.8
click at [727, 175] on div ".deletable-edge-delete-btn { width: 20px; height: 20px; border: 0px solid #ffff…" at bounding box center [526, 220] width 506 height 315
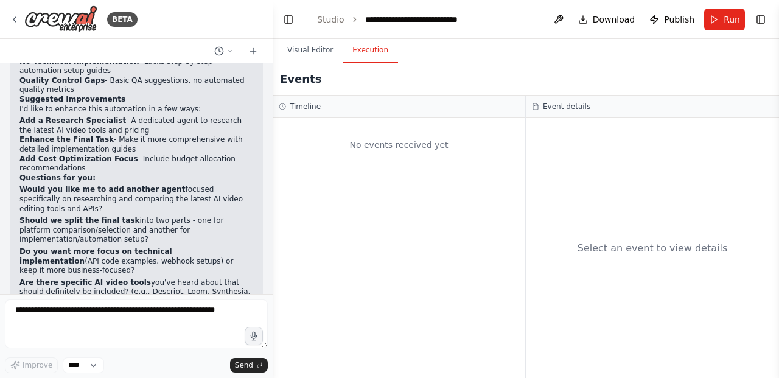
click at [373, 50] on button "Execution" at bounding box center [370, 51] width 55 height 26
click at [304, 50] on button "Visual Editor" at bounding box center [310, 51] width 65 height 26
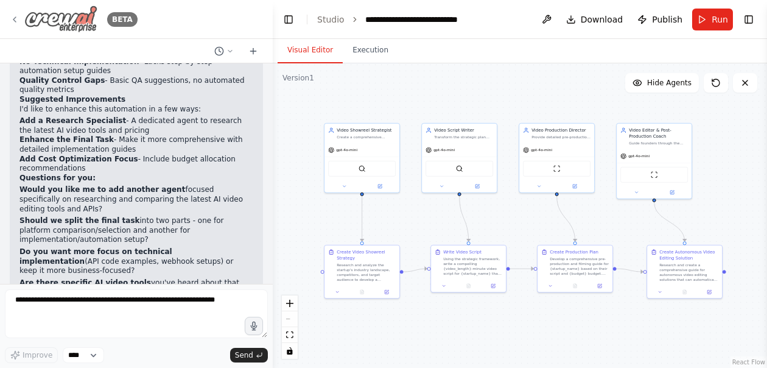
click at [58, 20] on img at bounding box center [60, 18] width 73 height 27
